Goal: Information Seeking & Learning: Learn about a topic

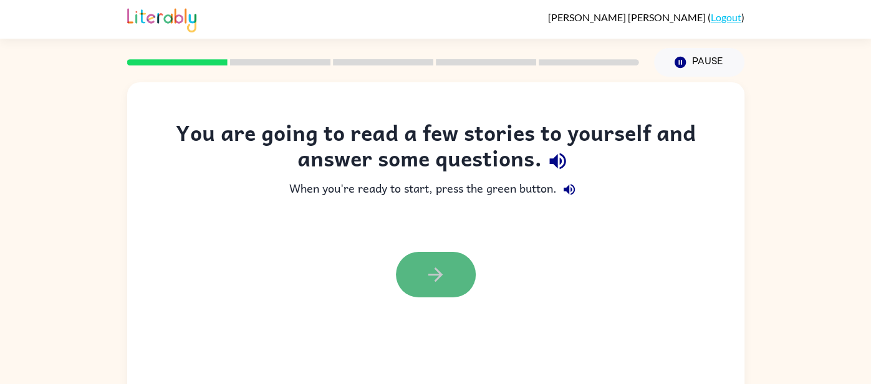
click at [428, 293] on button "button" at bounding box center [436, 274] width 80 height 45
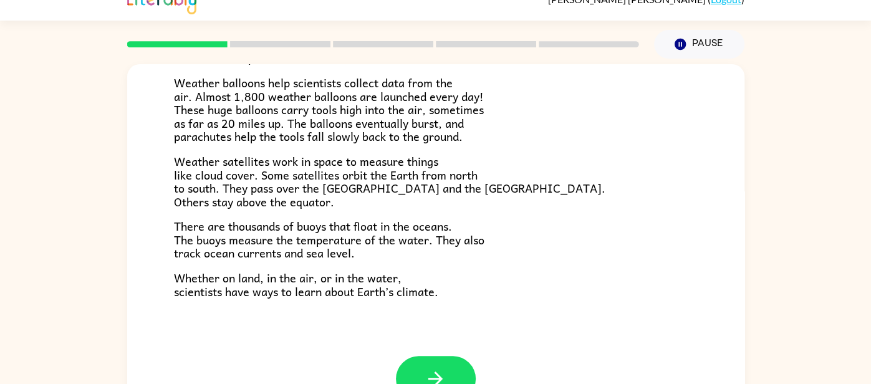
scroll to position [54, 0]
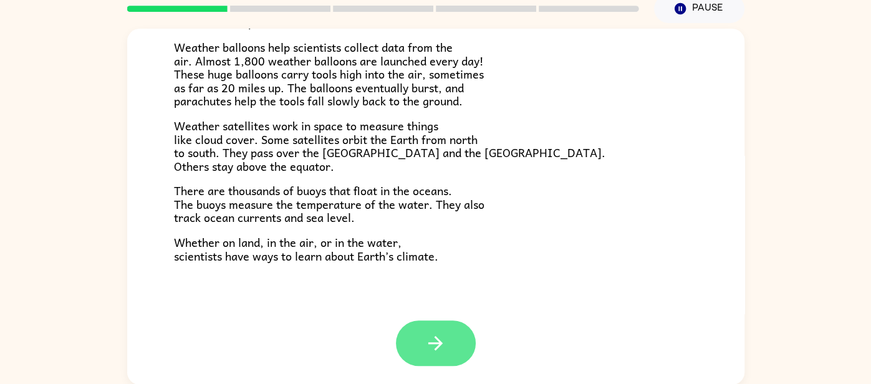
click at [424, 348] on icon "button" at bounding box center [435, 343] width 22 height 22
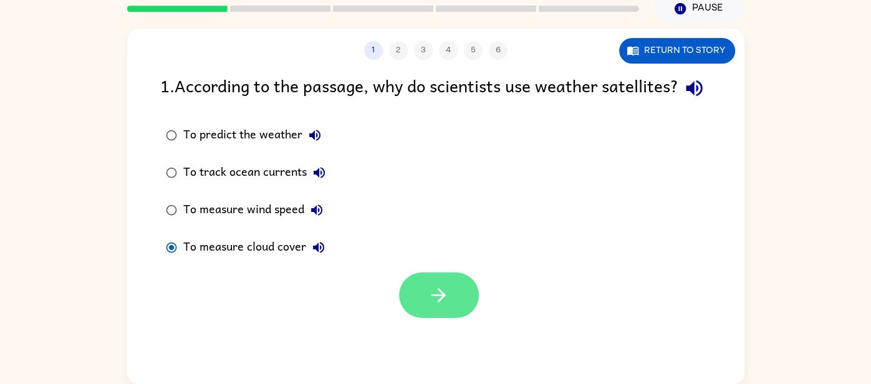
click at [441, 302] on icon "button" at bounding box center [438, 295] width 14 height 14
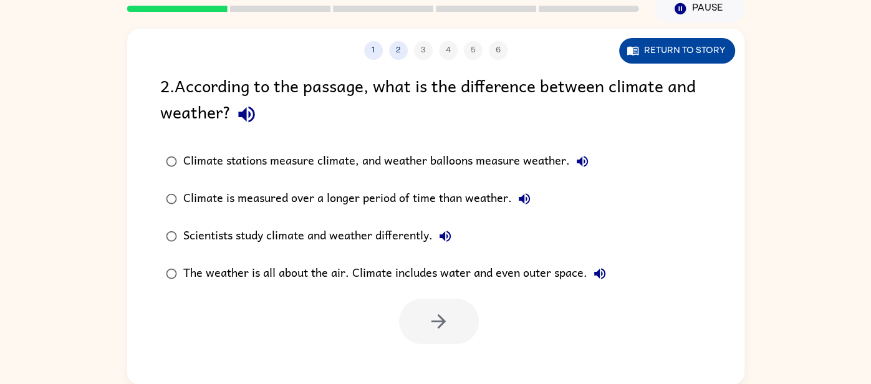
click at [666, 45] on button "Return to story" at bounding box center [677, 51] width 116 height 26
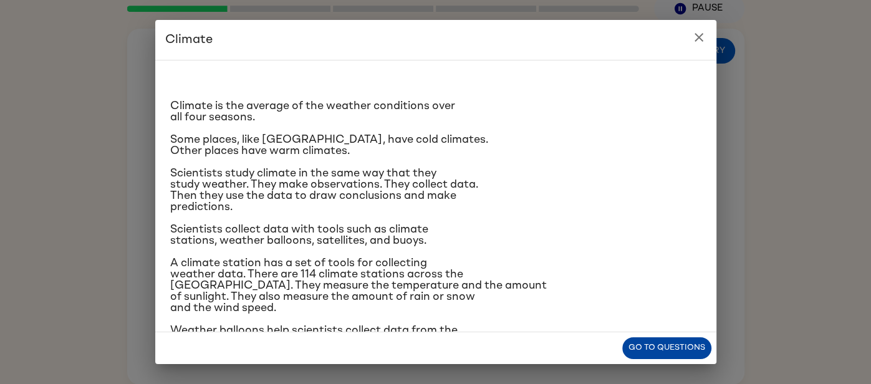
click at [692, 355] on button "Go to questions" at bounding box center [666, 348] width 89 height 22
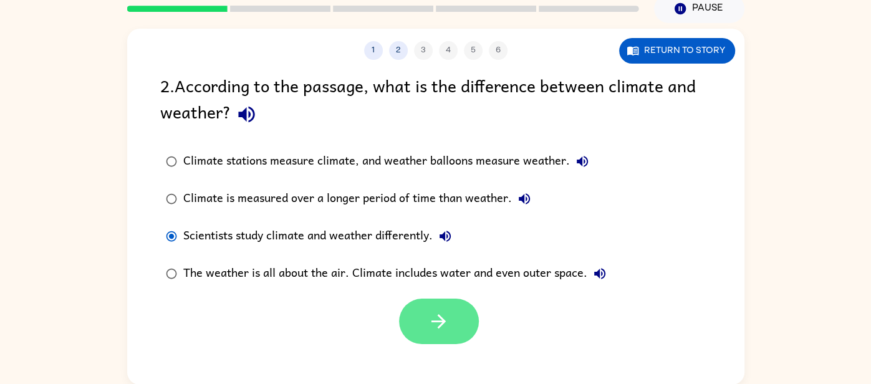
click at [418, 315] on button "button" at bounding box center [439, 321] width 80 height 45
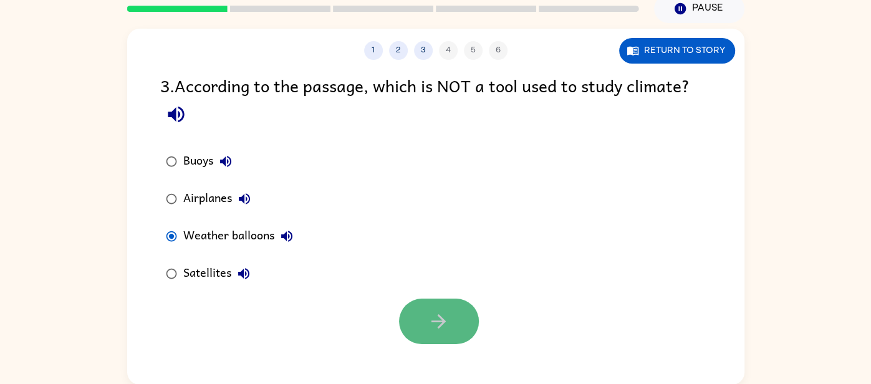
click at [416, 330] on button "button" at bounding box center [439, 321] width 80 height 45
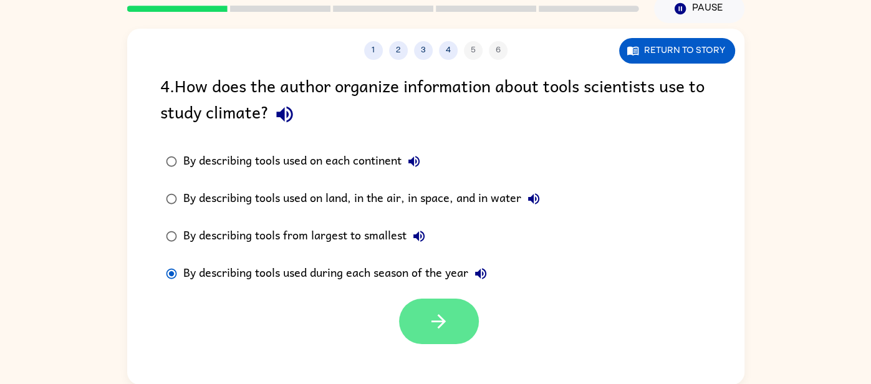
click at [438, 324] on icon "button" at bounding box center [439, 321] width 22 height 22
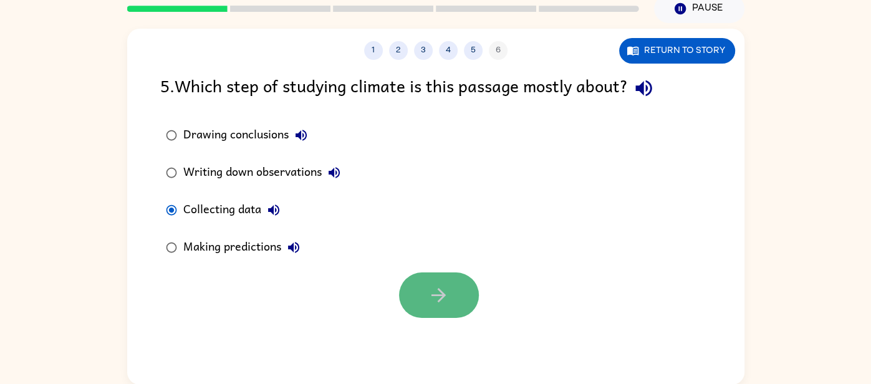
click at [428, 286] on icon "button" at bounding box center [439, 295] width 22 height 22
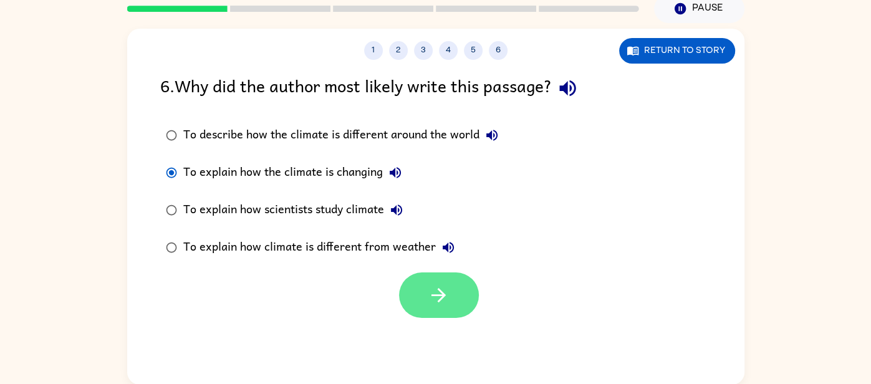
click at [416, 276] on button "button" at bounding box center [439, 294] width 80 height 45
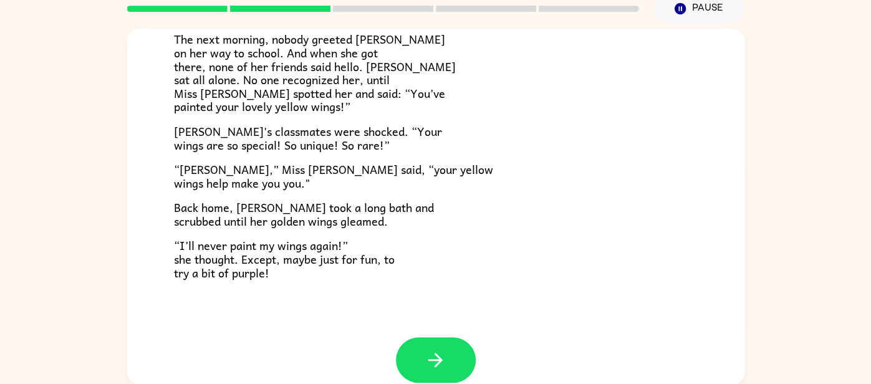
scroll to position [332, 0]
click at [436, 361] on icon "button" at bounding box center [435, 359] width 22 height 22
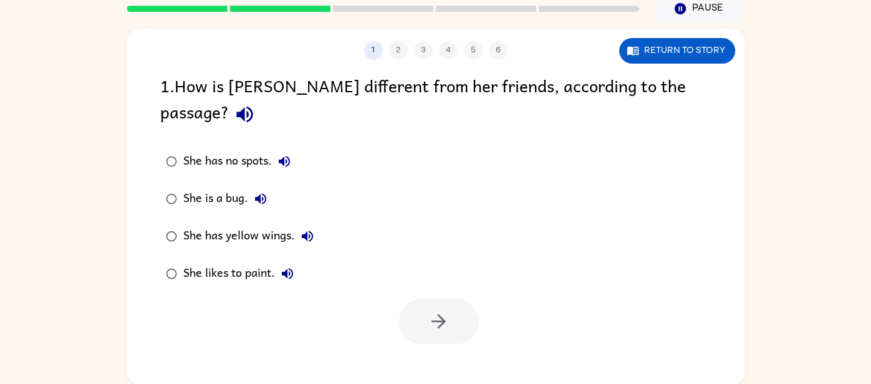
scroll to position [0, 0]
click at [425, 299] on button "button" at bounding box center [439, 321] width 80 height 45
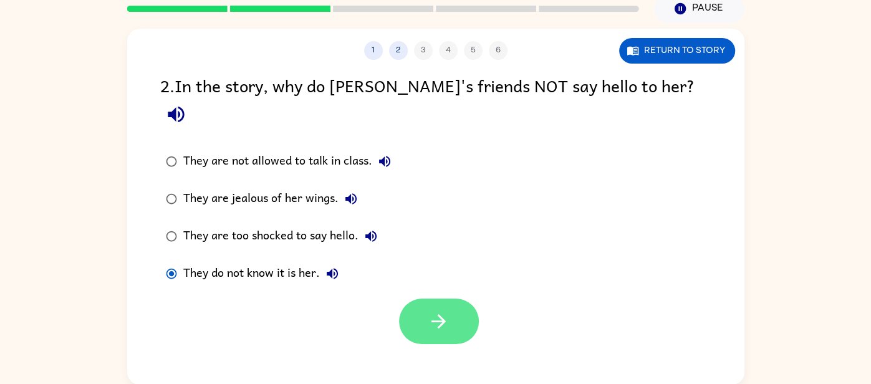
click at [414, 299] on button "button" at bounding box center [439, 321] width 80 height 45
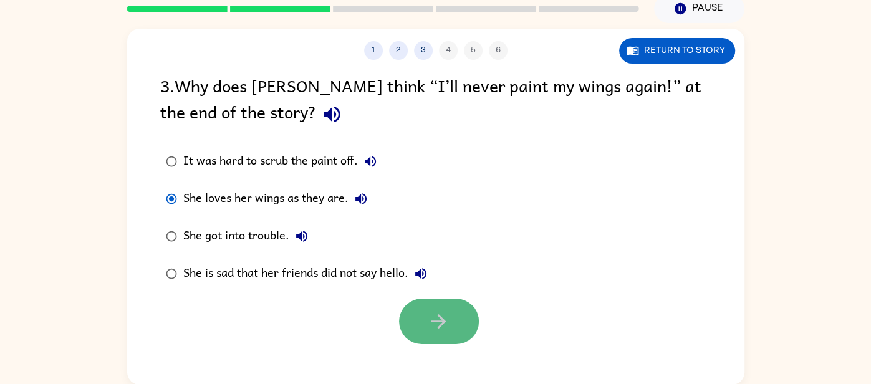
click at [449, 311] on icon "button" at bounding box center [439, 321] width 22 height 22
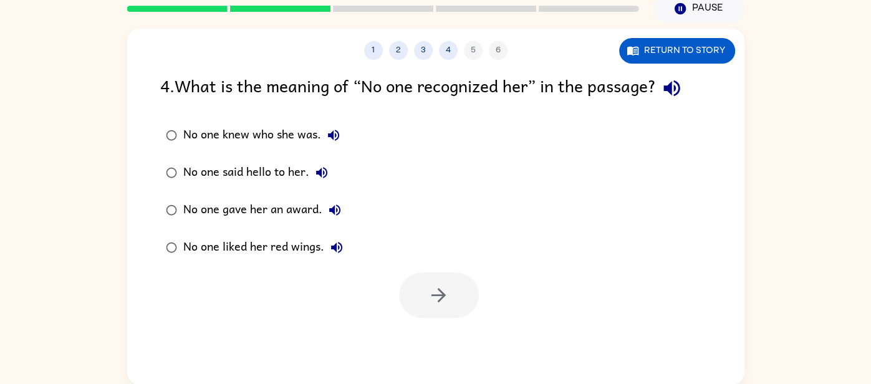
click at [183, 136] on div "No one knew who she was." at bounding box center [264, 135] width 163 height 25
click at [433, 302] on icon "button" at bounding box center [439, 295] width 22 height 22
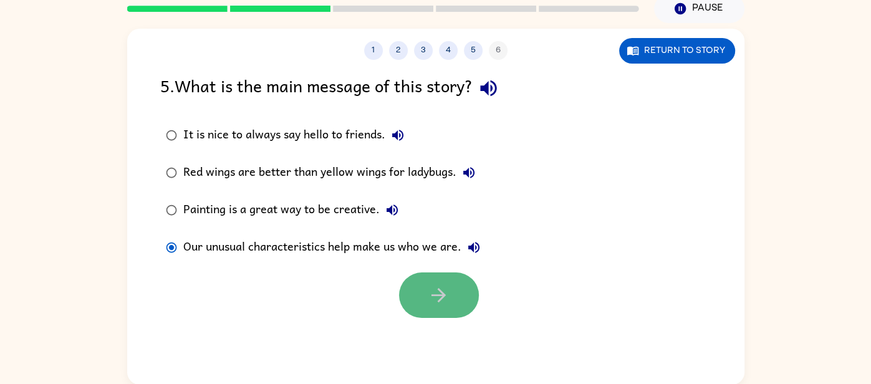
click at [413, 275] on button "button" at bounding box center [439, 294] width 80 height 45
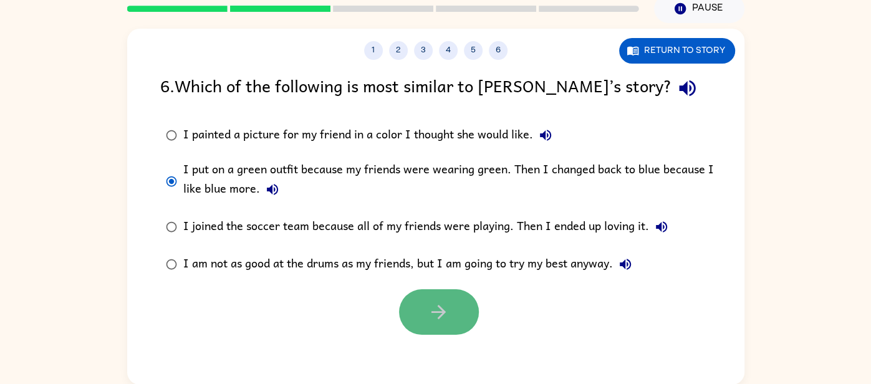
click at [419, 304] on button "button" at bounding box center [439, 311] width 80 height 45
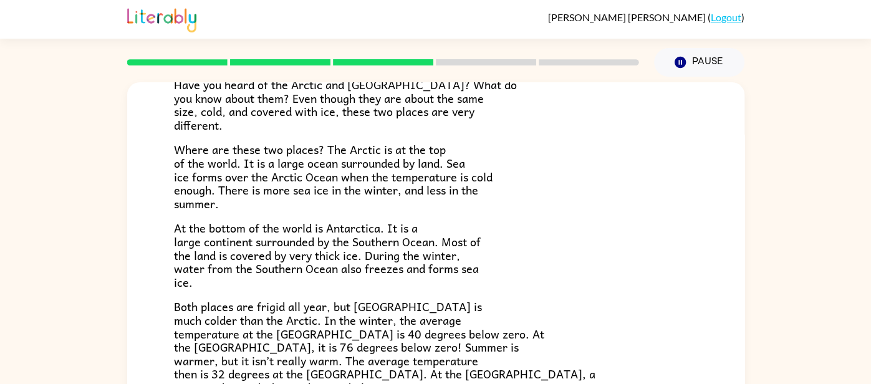
scroll to position [132, 0]
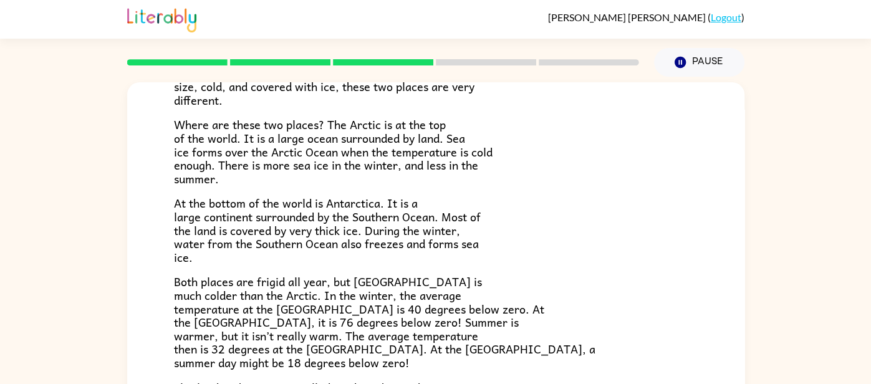
click at [194, 244] on span "At the bottom of the world is Antarctica. It is a large continent surrounded by…" at bounding box center [327, 230] width 307 height 72
click at [189, 244] on span "At the bottom of the world is Antarctica. It is a large continent surrounded by…" at bounding box center [327, 230] width 307 height 72
click at [668, 247] on p "At the bottom of the world is Antarctica. It is a large continent surrounded by…" at bounding box center [436, 229] width 524 height 67
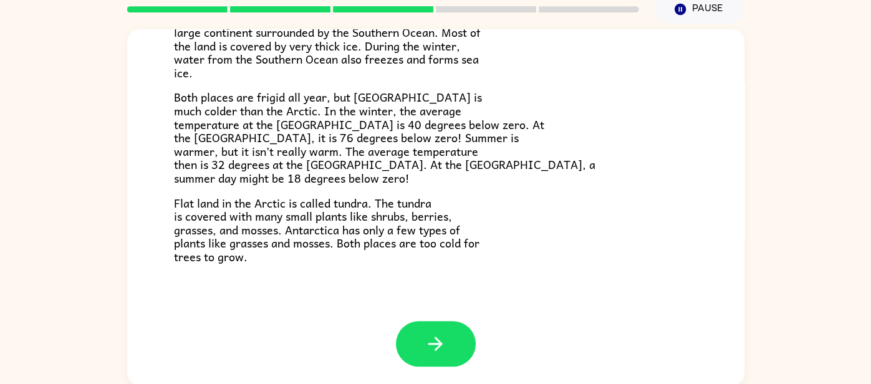
scroll to position [54, 0]
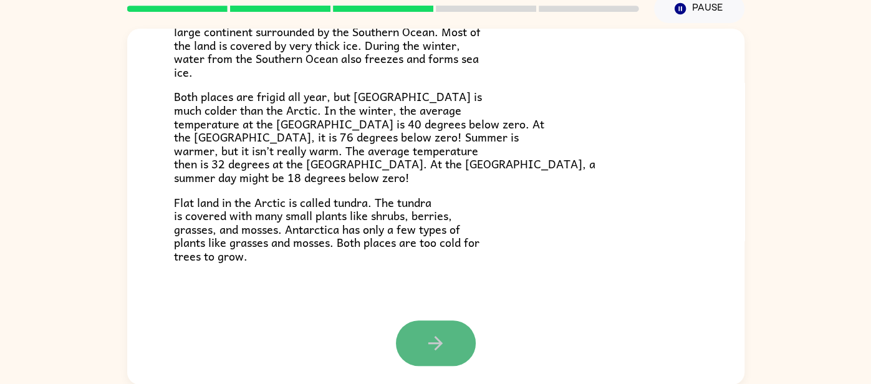
click at [429, 353] on icon "button" at bounding box center [435, 343] width 22 height 22
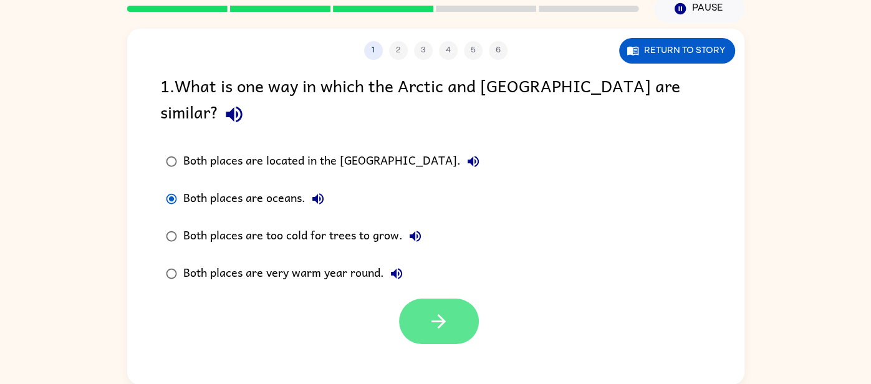
click at [429, 310] on icon "button" at bounding box center [439, 321] width 22 height 22
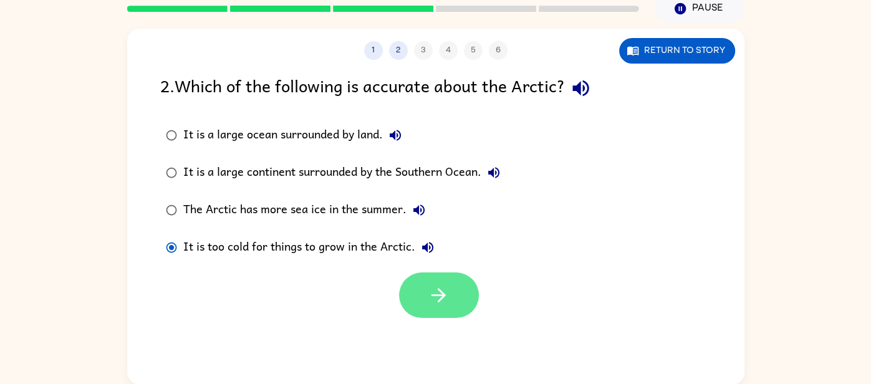
click at [436, 304] on icon "button" at bounding box center [439, 295] width 22 height 22
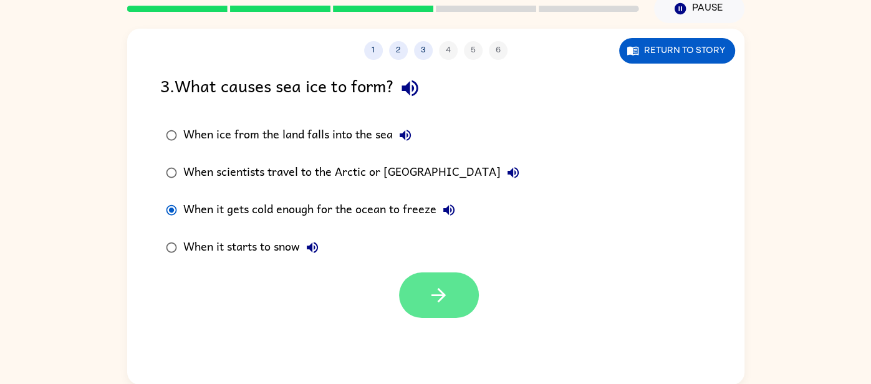
click at [443, 296] on icon "button" at bounding box center [438, 295] width 14 height 14
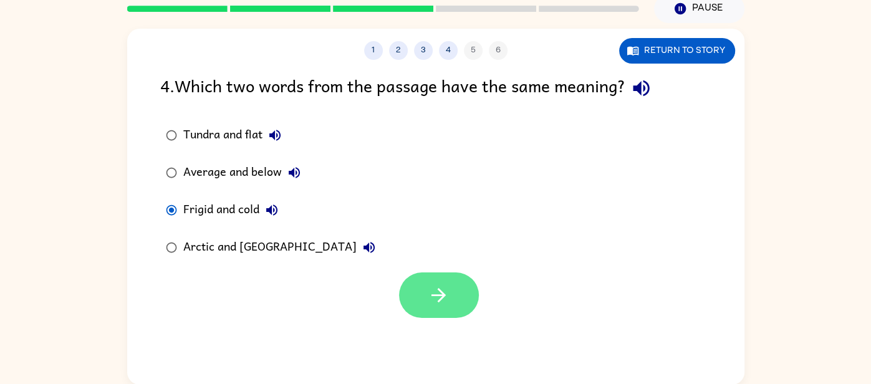
click at [431, 272] on button "button" at bounding box center [439, 294] width 80 height 45
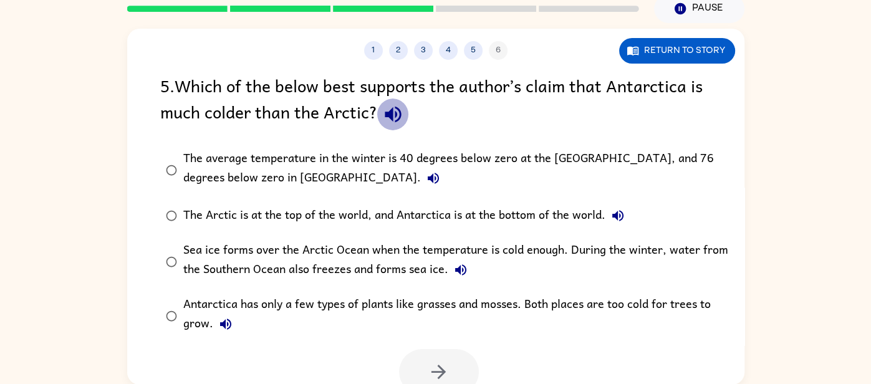
click at [394, 106] on icon "button" at bounding box center [393, 114] width 22 height 22
click at [186, 157] on div "The average temperature in the winter is 40 degrees below zero at the [GEOGRAPH…" at bounding box center [455, 170] width 545 height 42
click at [404, 365] on button "button" at bounding box center [439, 371] width 80 height 45
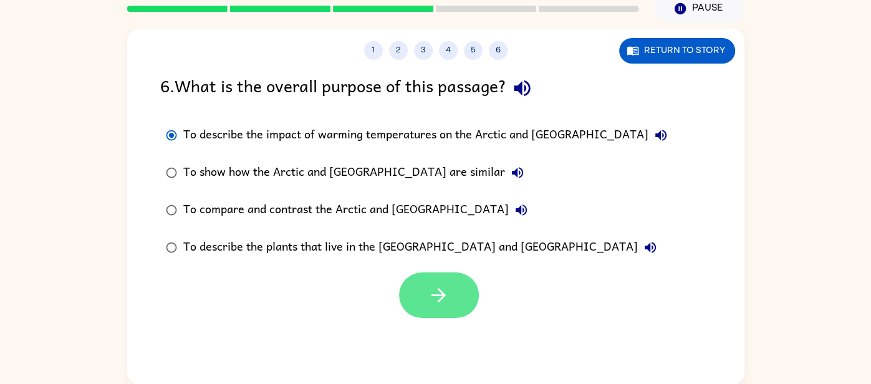
click at [438, 300] on icon "button" at bounding box center [438, 295] width 14 height 14
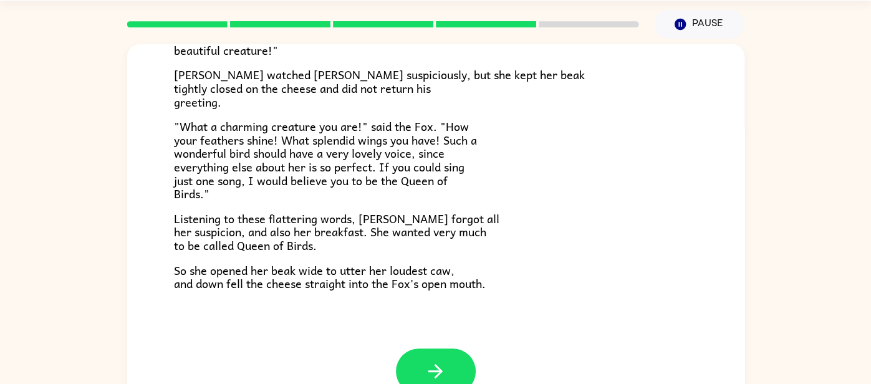
scroll to position [245, 0]
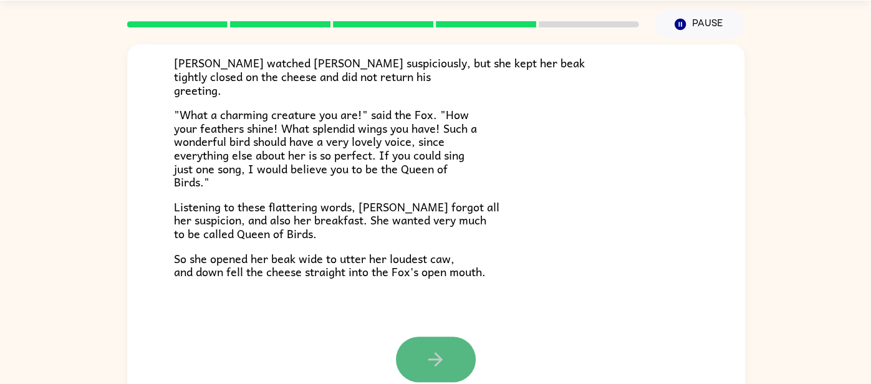
click at [438, 359] on icon "button" at bounding box center [435, 359] width 14 height 14
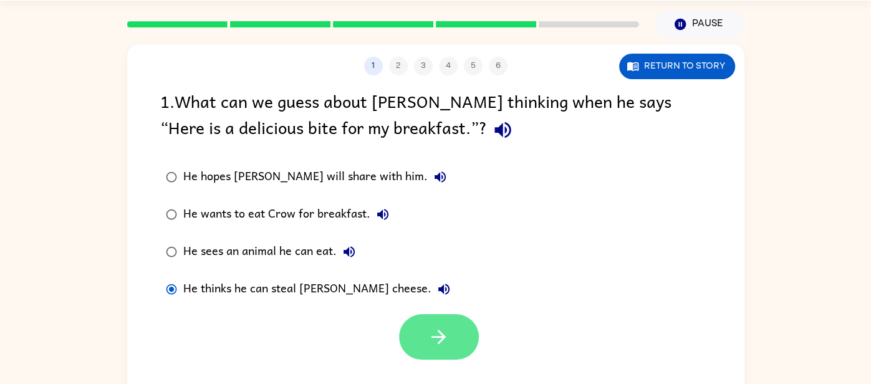
click at [444, 338] on icon "button" at bounding box center [438, 337] width 14 height 14
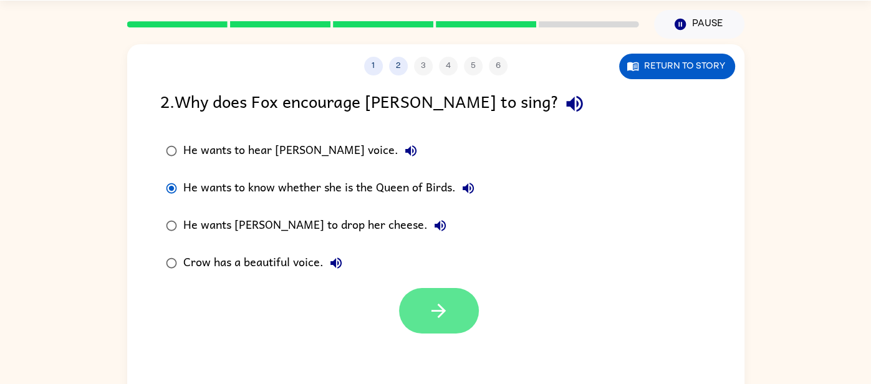
click at [432, 301] on icon "button" at bounding box center [439, 311] width 22 height 22
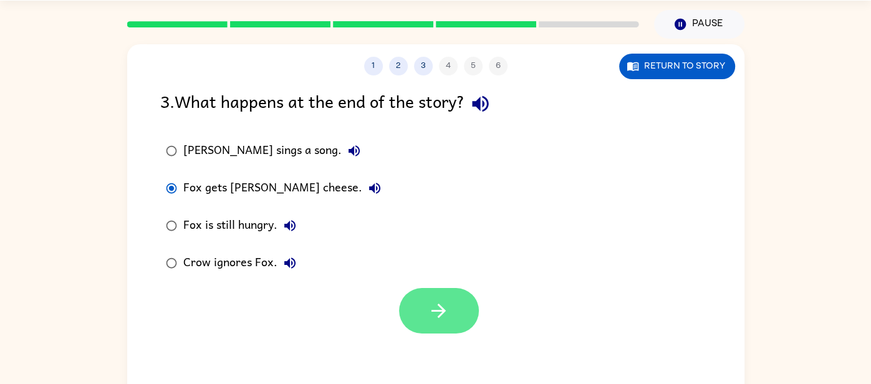
click at [444, 309] on icon "button" at bounding box center [439, 311] width 22 height 22
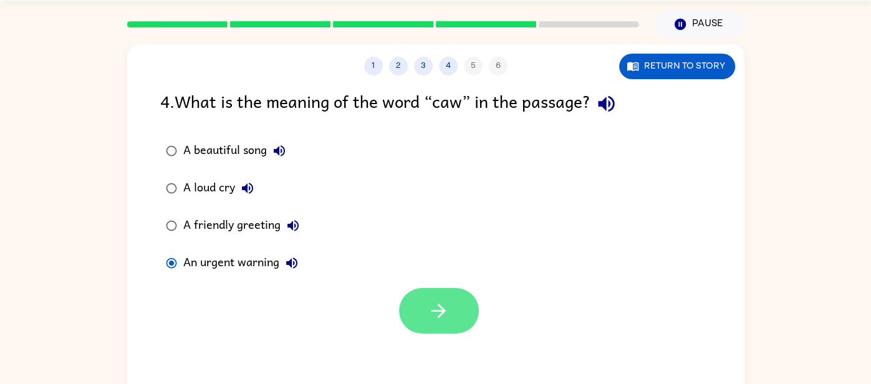
click at [426, 317] on button "button" at bounding box center [439, 310] width 80 height 45
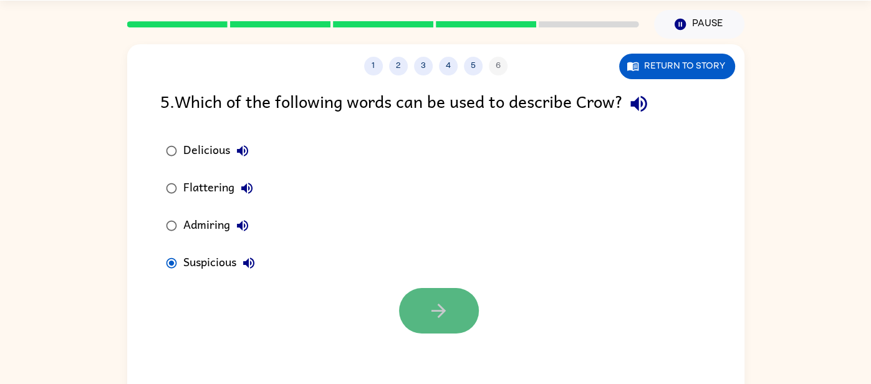
click at [417, 324] on button "button" at bounding box center [439, 310] width 80 height 45
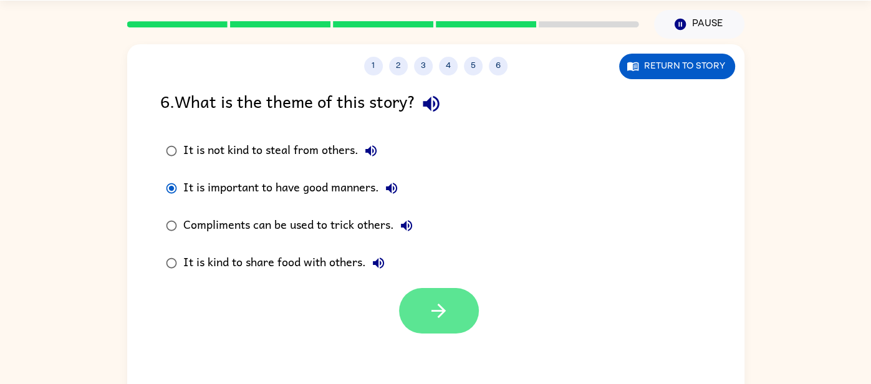
click at [424, 323] on button "button" at bounding box center [439, 310] width 80 height 45
